Goal: Information Seeking & Learning: Check status

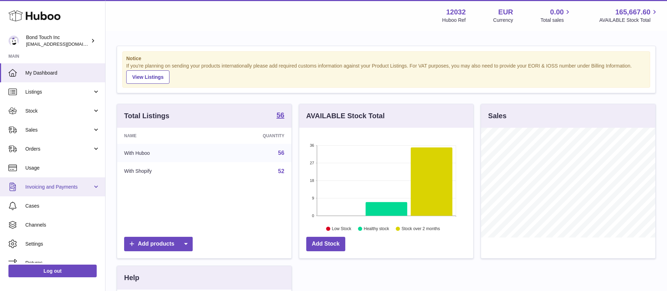
scroll to position [9, 0]
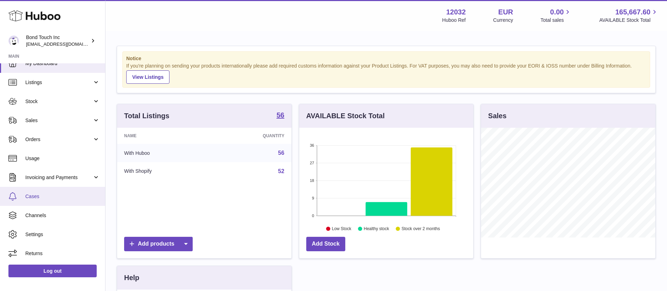
click at [46, 196] on span "Cases" at bounding box center [62, 196] width 75 height 7
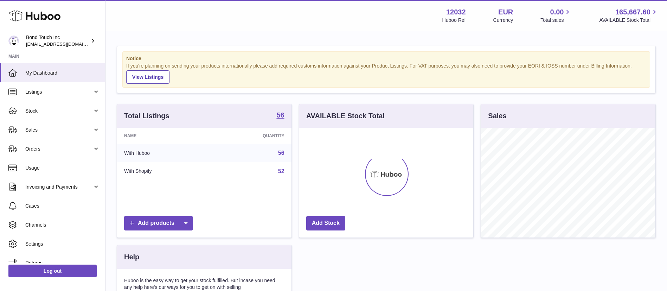
scroll to position [110, 174]
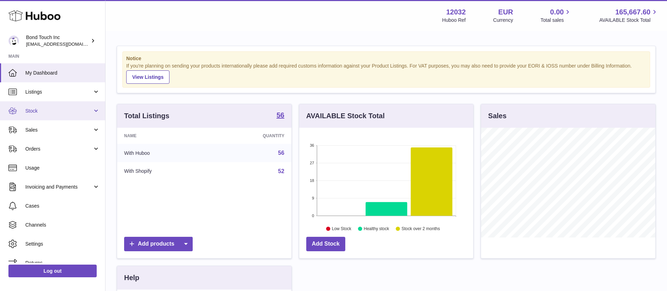
click at [50, 111] on span "Stock" at bounding box center [58, 111] width 67 height 7
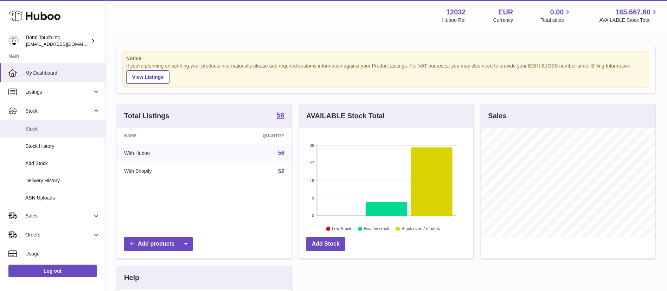
click at [41, 129] on span "Stock" at bounding box center [62, 129] width 75 height 7
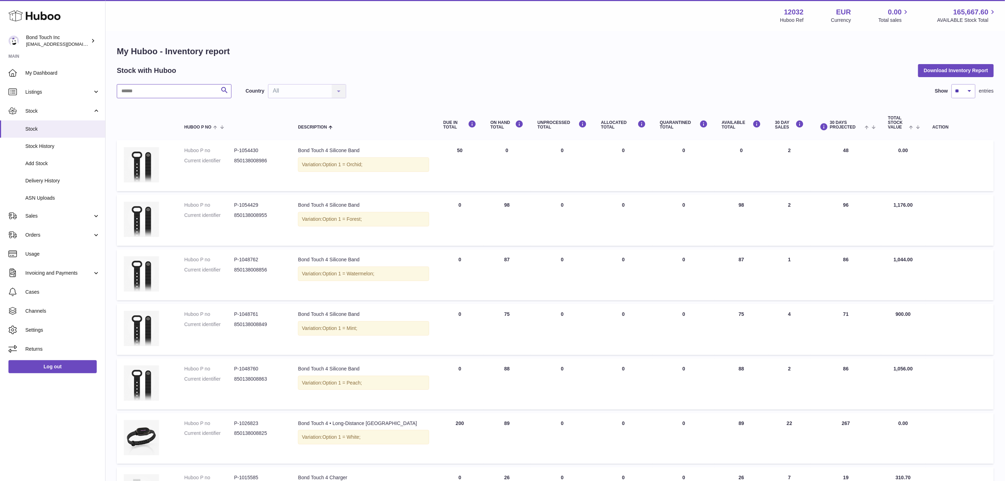
click at [169, 93] on input "text" at bounding box center [174, 91] width 115 height 14
type input "******"
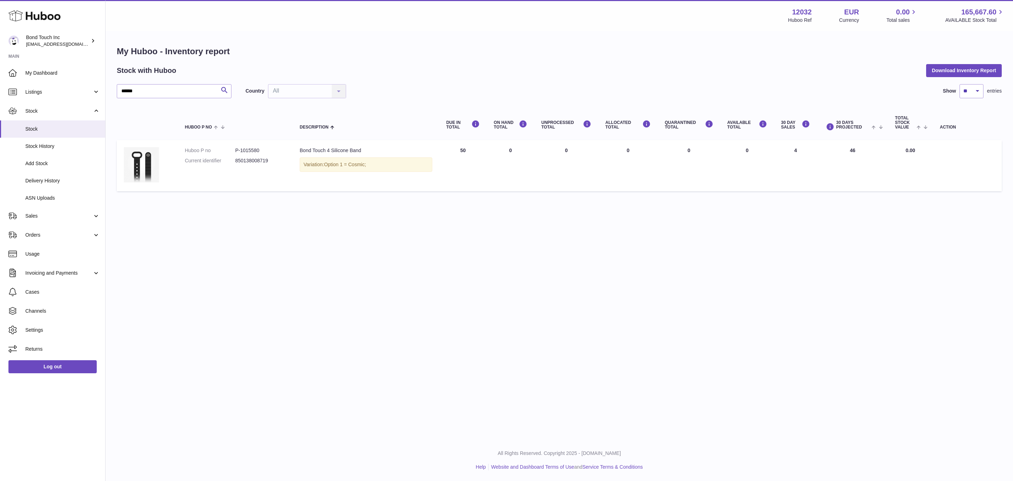
drag, startPoint x: 459, startPoint y: 149, endPoint x: 466, endPoint y: 149, distance: 6.7
click at [466, 149] on td "DUE IN Total 50" at bounding box center [462, 165] width 47 height 51
drag, startPoint x: 239, startPoint y: 158, endPoint x: 271, endPoint y: 158, distance: 32.7
click at [271, 158] on dd "850138008719" at bounding box center [260, 160] width 50 height 7
copy dd "850138008719"
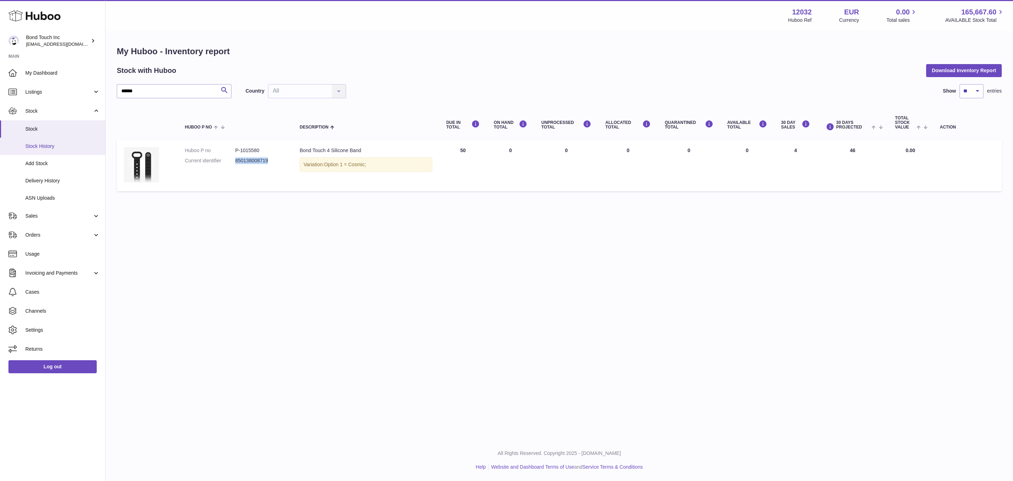
click at [50, 147] on span "Stock History" at bounding box center [62, 146] width 75 height 7
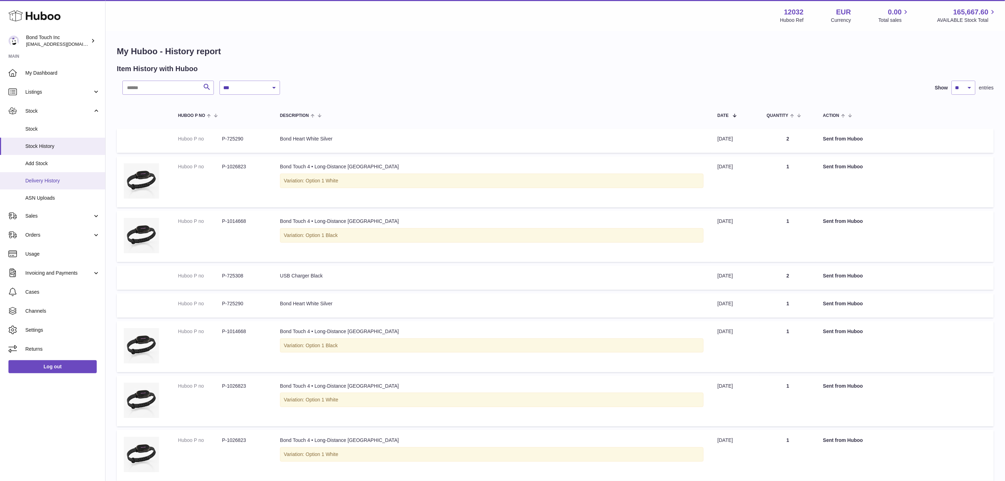
click at [54, 178] on span "Delivery History" at bounding box center [62, 180] width 75 height 7
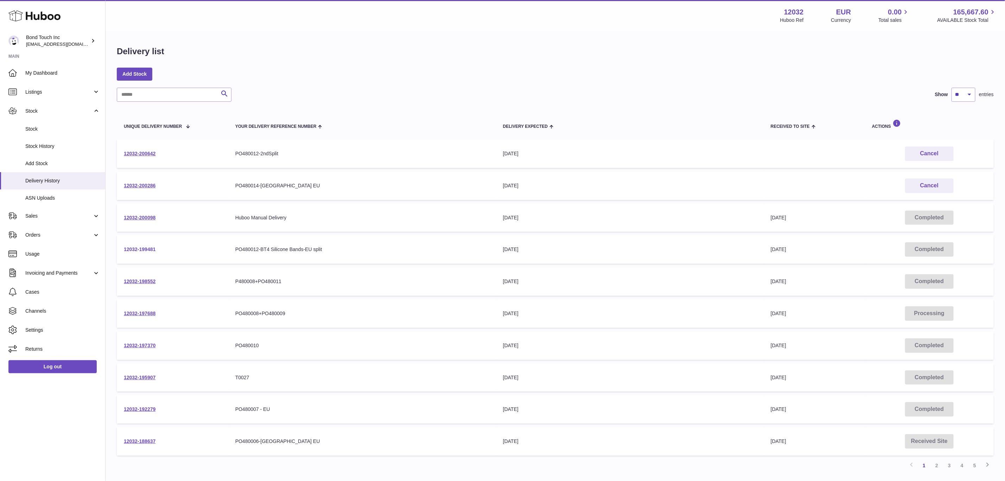
click at [144, 246] on link "12032-199481" at bounding box center [140, 249] width 32 height 6
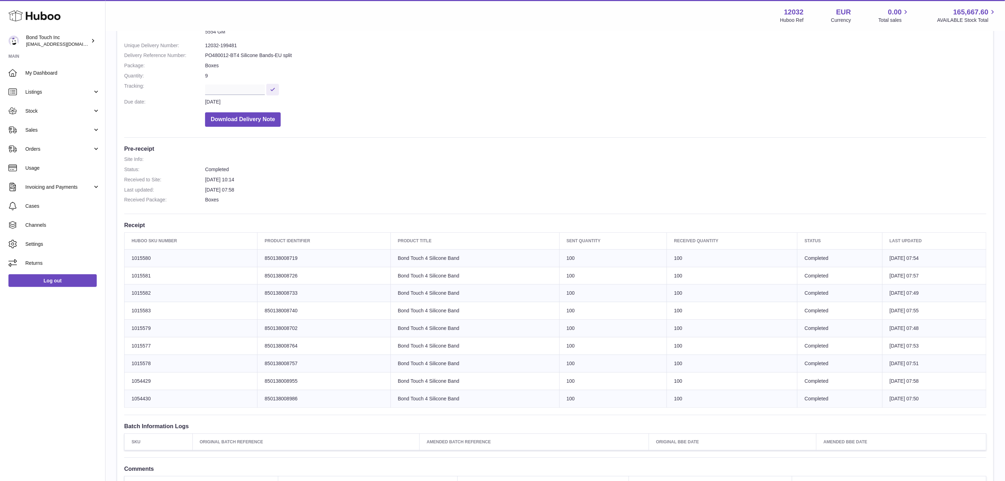
scroll to position [53, 0]
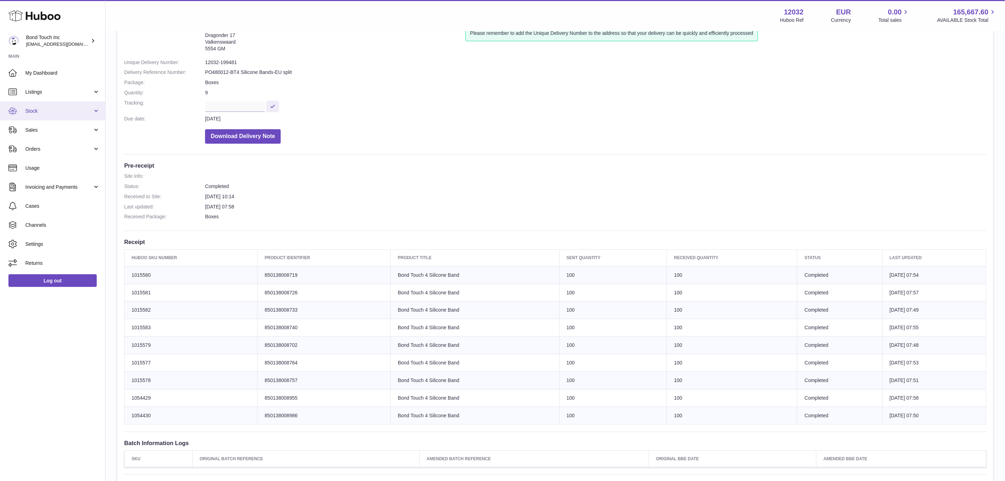
click at [43, 115] on link "Stock" at bounding box center [52, 110] width 105 height 19
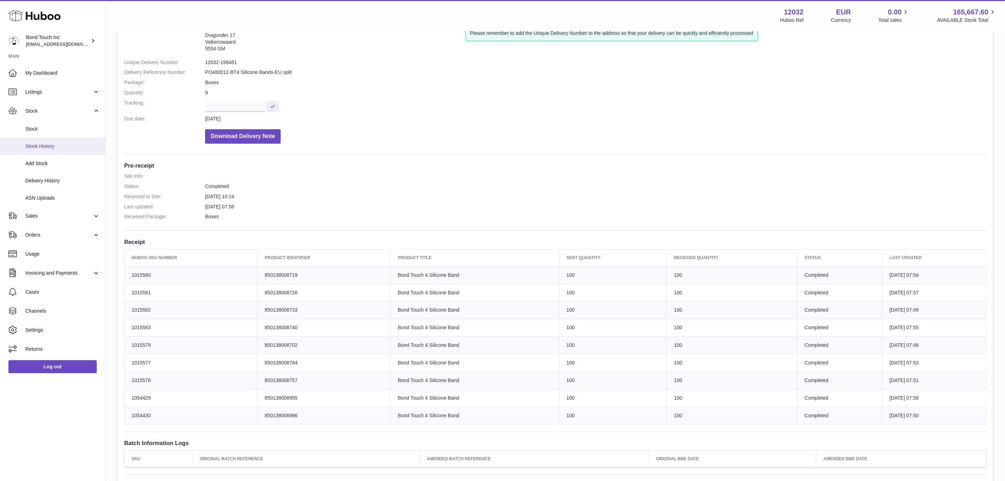
click at [47, 145] on span "Stock History" at bounding box center [62, 146] width 75 height 7
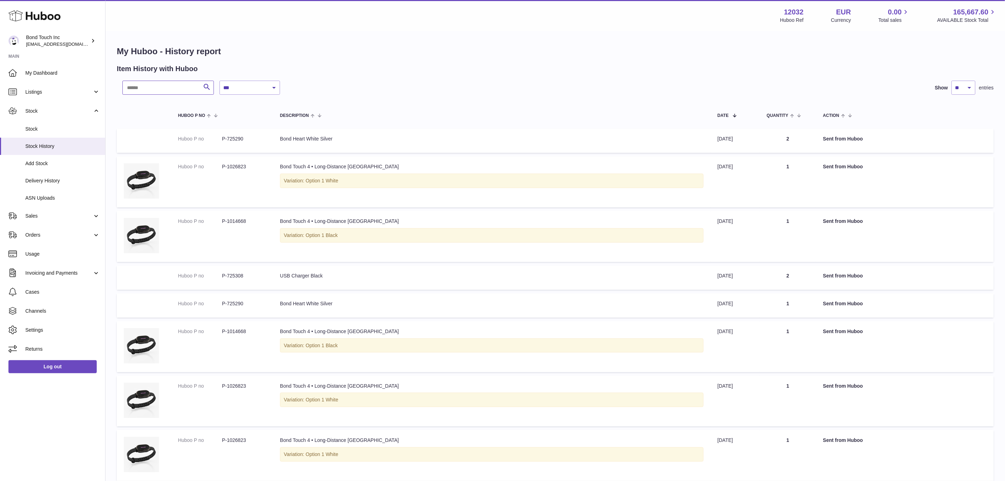
click at [160, 85] on input "text" at bounding box center [167, 88] width 91 height 14
type input "******"
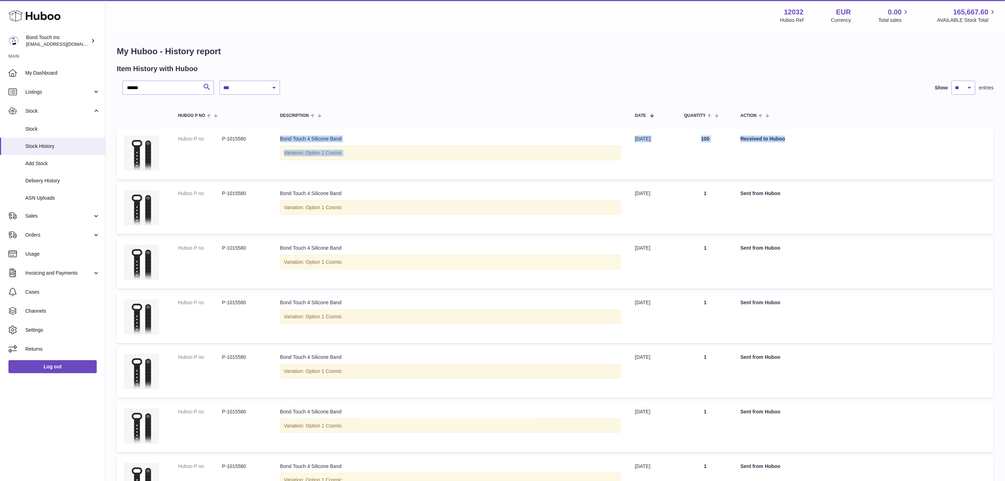
drag, startPoint x: 273, startPoint y: 139, endPoint x: 798, endPoint y: 138, distance: 525.6
click at [798, 138] on tr "Huboo P no P-1015580 Description Bond Touch 4 Silicone Band Variation: Option 1…" at bounding box center [555, 153] width 877 height 51
click at [41, 130] on span "Stock" at bounding box center [62, 129] width 75 height 7
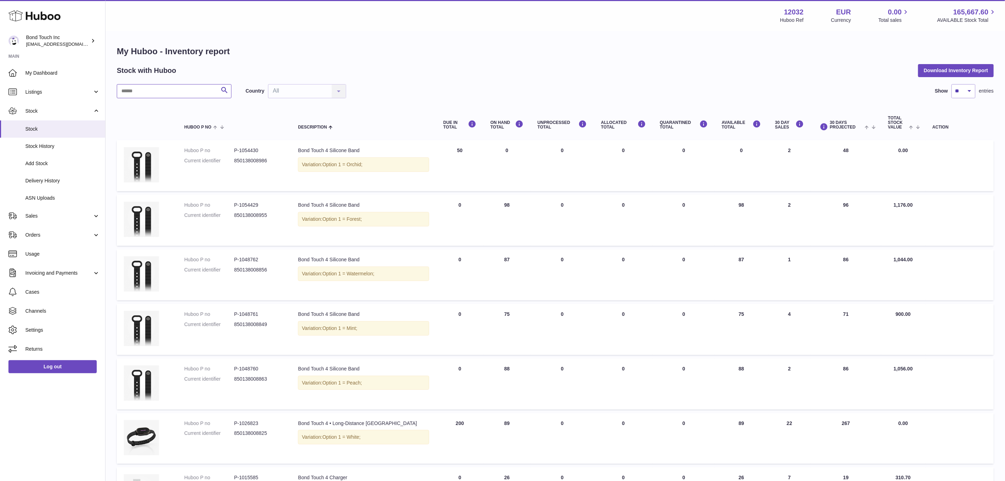
click at [161, 91] on input "text" at bounding box center [174, 91] width 115 height 14
type input "******"
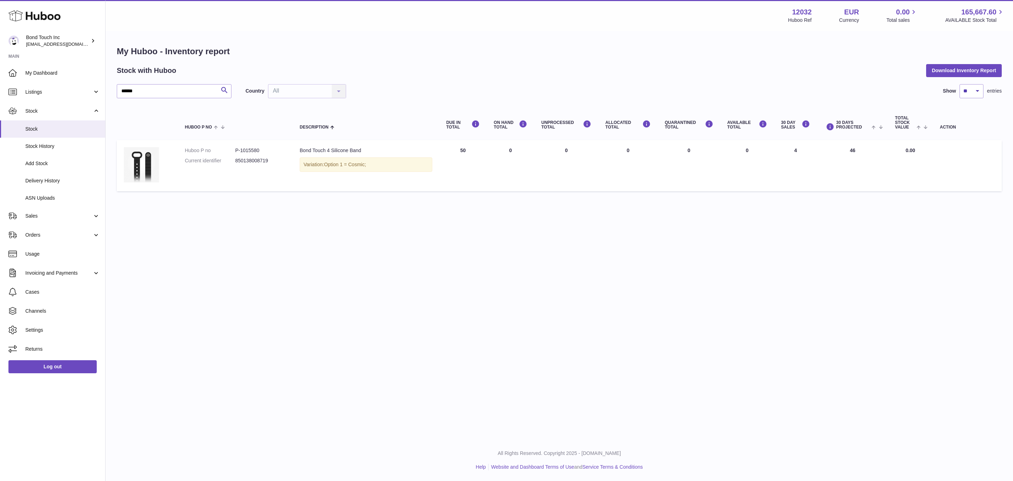
drag, startPoint x: 858, startPoint y: 149, endPoint x: 838, endPoint y: 150, distance: 20.1
click at [840, 150] on td "30 DAYS PROJECTED 46" at bounding box center [852, 165] width 71 height 51
click at [52, 233] on span "Orders" at bounding box center [58, 235] width 67 height 7
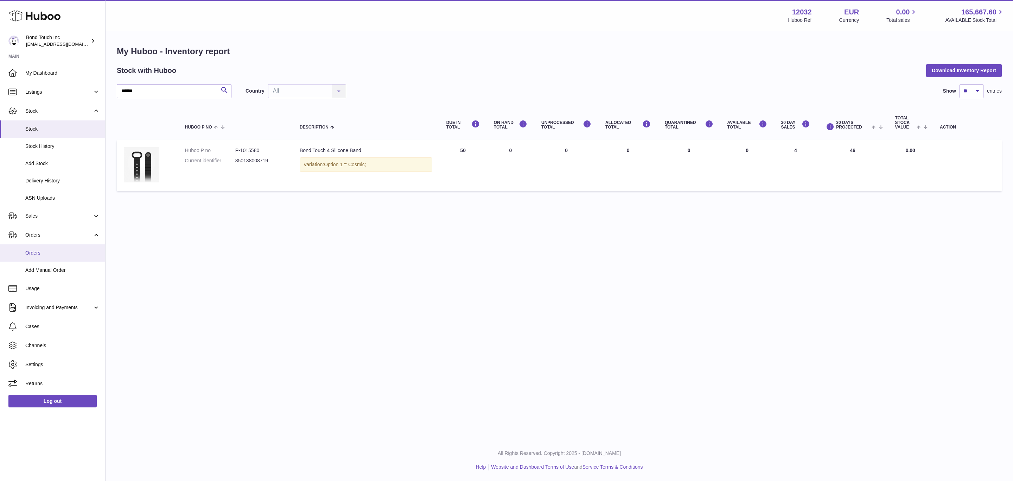
click at [43, 254] on span "Orders" at bounding box center [62, 252] width 75 height 7
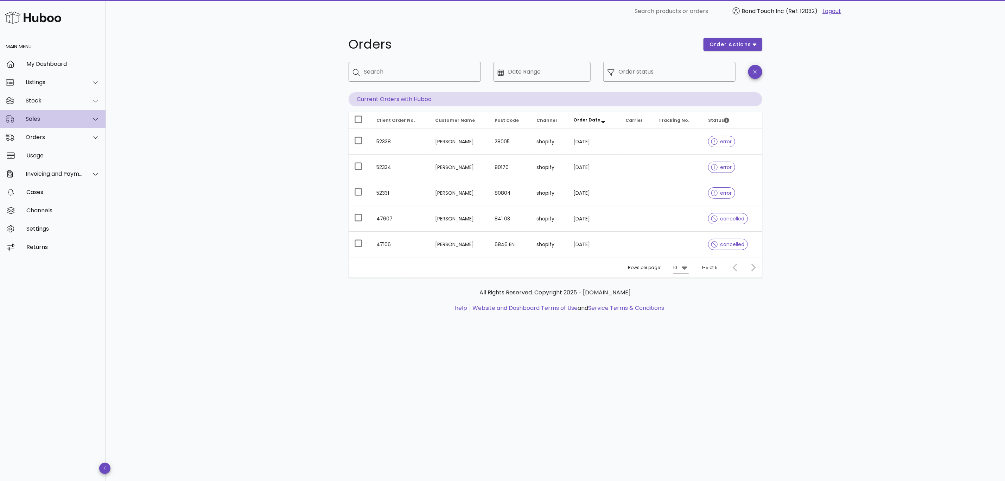
click at [61, 118] on div "Sales" at bounding box center [54, 118] width 57 height 7
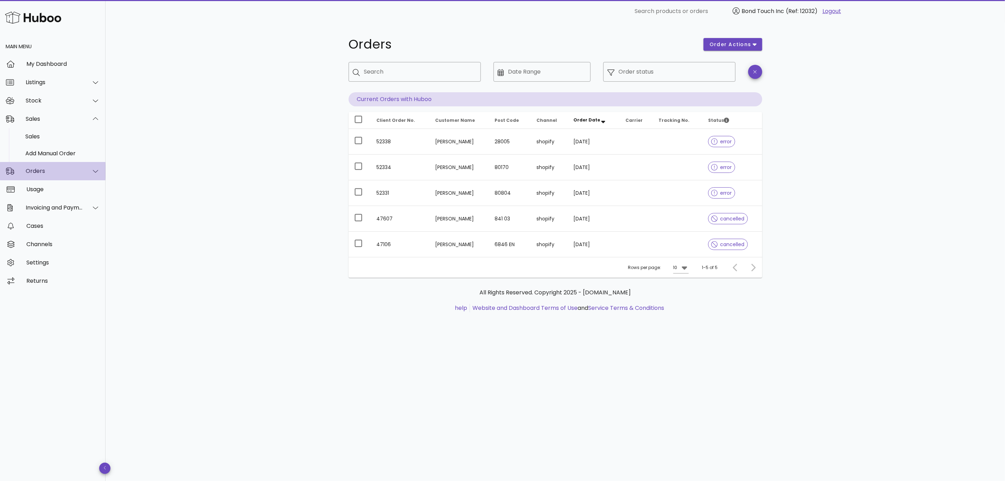
click at [64, 171] on div "Orders" at bounding box center [54, 170] width 57 height 7
click at [59, 100] on div "Stock" at bounding box center [54, 100] width 57 height 7
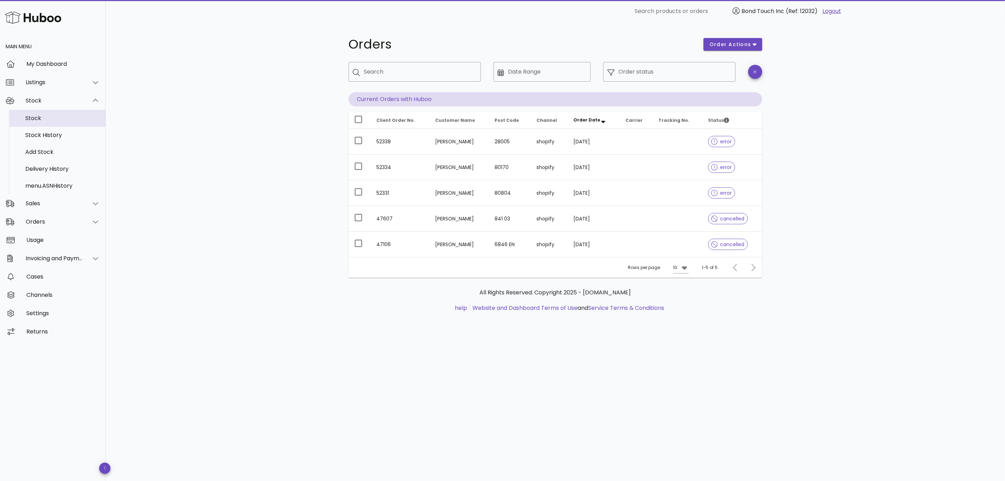
click at [43, 115] on div "Stock" at bounding box center [62, 118] width 75 height 7
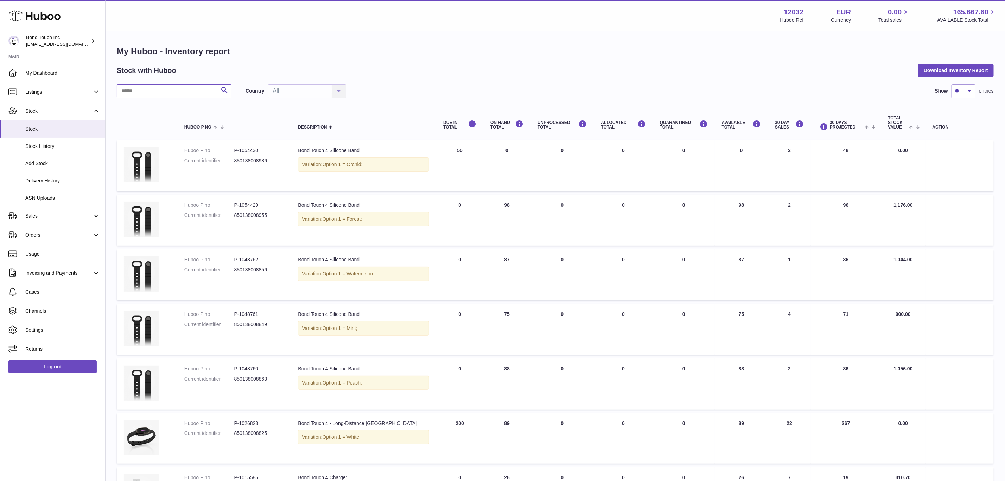
click at [173, 93] on input "text" at bounding box center [174, 91] width 115 height 14
type input "******"
